Goal: Information Seeking & Learning: Learn about a topic

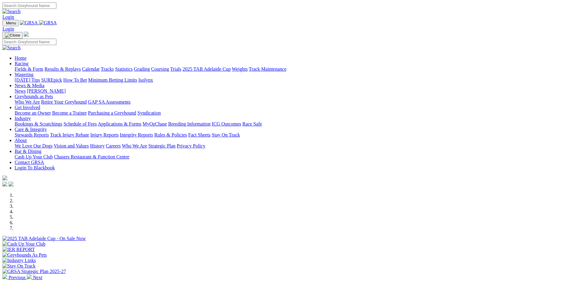
scroll to position [152, 0]
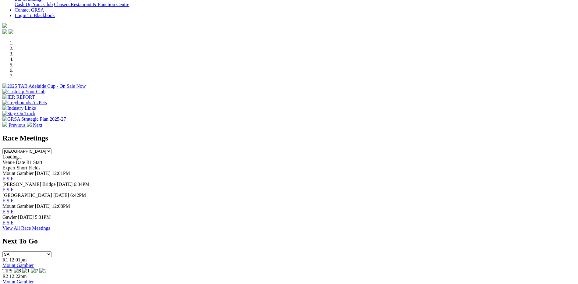
click at [13, 220] on link "F" at bounding box center [12, 222] width 3 height 5
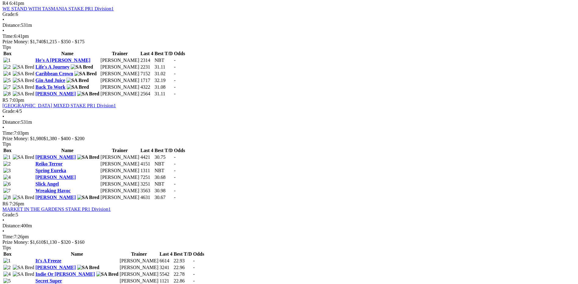
scroll to position [640, 0]
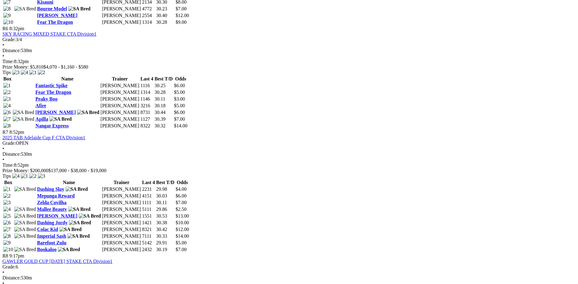
scroll to position [914, 0]
